Goal: Task Accomplishment & Management: Manage account settings

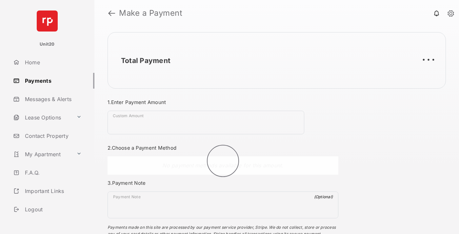
click at [51, 80] on link "Payments" at bounding box center [52, 81] width 84 height 16
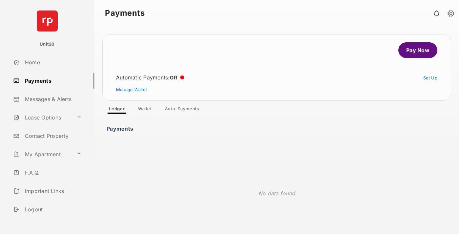
click at [182, 110] on link "Auto-Payments" at bounding box center [182, 110] width 45 height 8
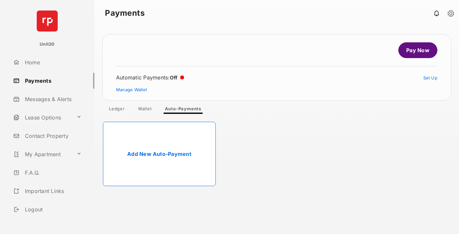
click at [159, 154] on link "Add New Auto-Payment" at bounding box center [159, 154] width 113 height 64
